Goal: Task Accomplishment & Management: Manage account settings

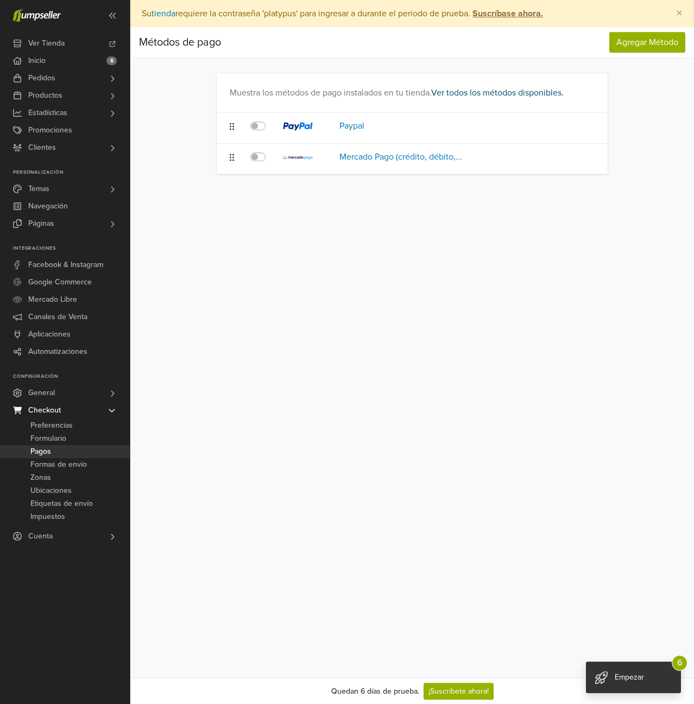
click at [485, 92] on link "Ver todos los métodos disponibles." at bounding box center [497, 92] width 133 height 11
click at [536, 91] on link "Ver todos los métodos disponibles." at bounding box center [497, 92] width 133 height 11
click at [656, 48] on button "Agregar Método" at bounding box center [647, 42] width 76 height 21
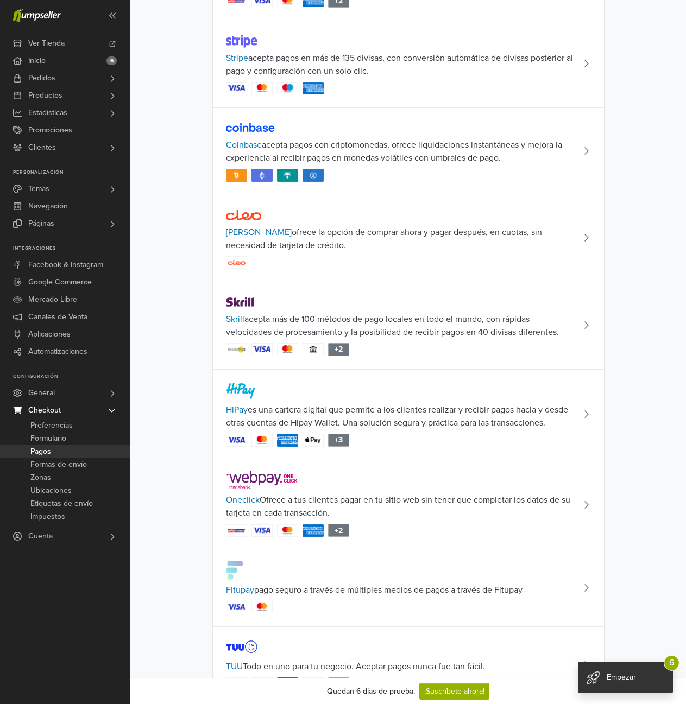
scroll to position [1614, 0]
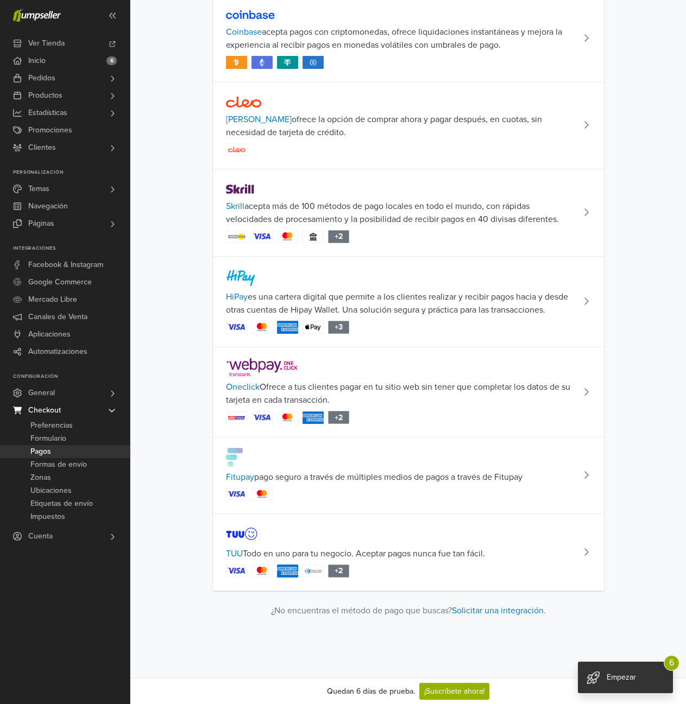
click at [378, 553] on span "TUU Todo en uno para tu negocio. Aceptar pagos nunca fue tan fácil." at bounding box center [355, 554] width 259 height 13
